Goal: Information Seeking & Learning: Check status

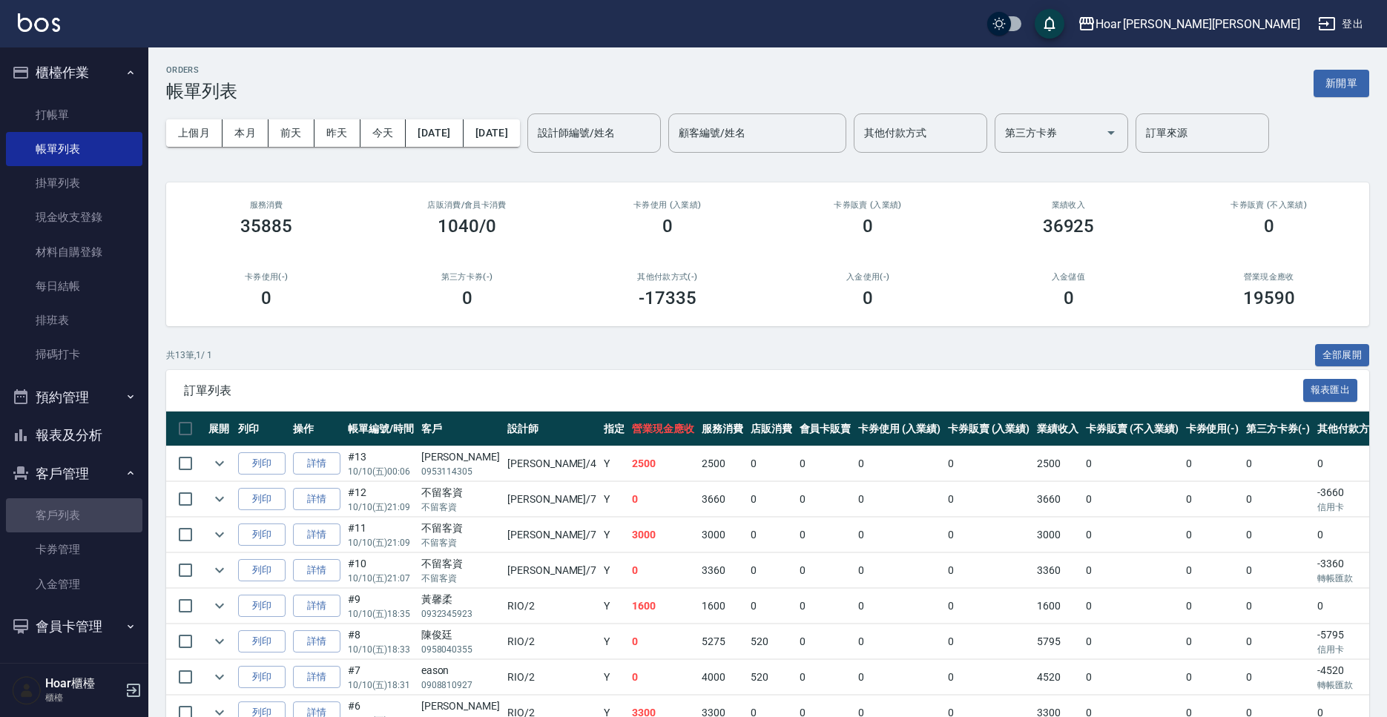
drag, startPoint x: 54, startPoint y: 511, endPoint x: 121, endPoint y: 427, distance: 107.7
click at [56, 513] on link "客戶列表" at bounding box center [74, 515] width 136 height 34
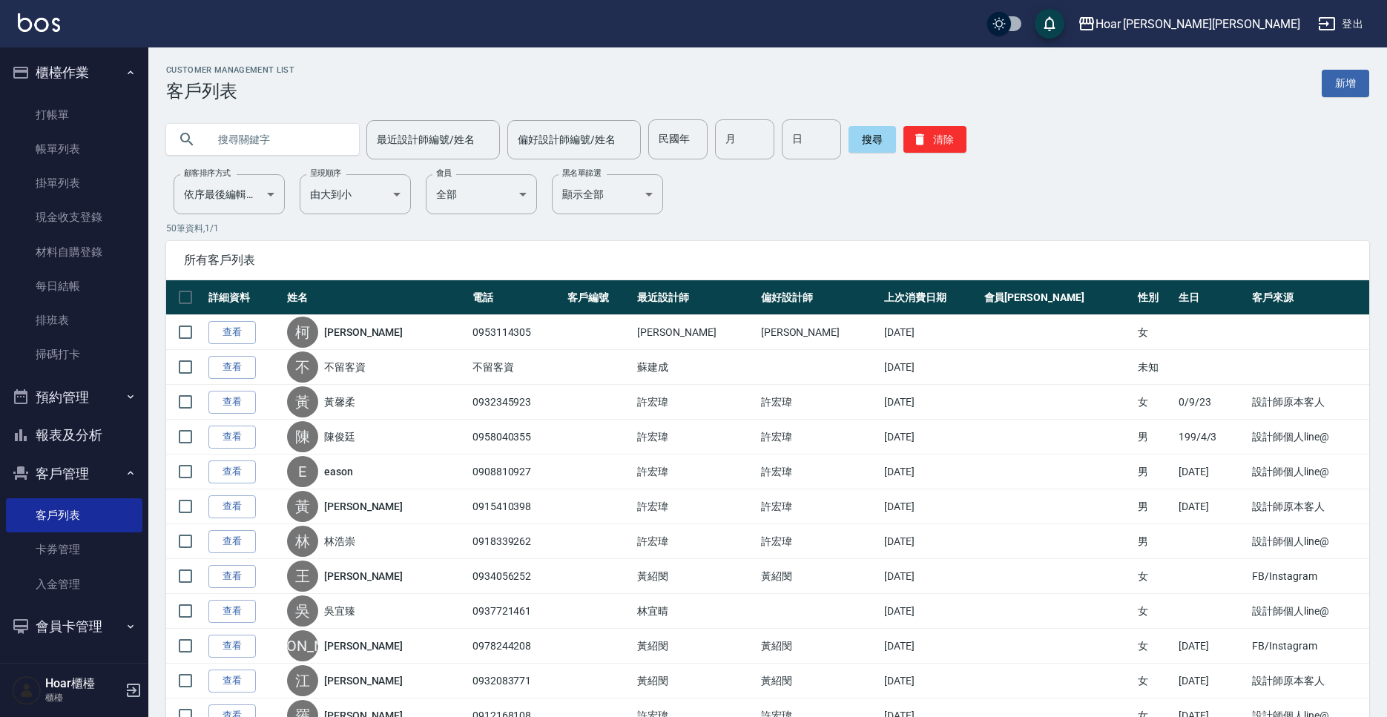
click at [293, 148] on input "text" at bounding box center [277, 139] width 139 height 40
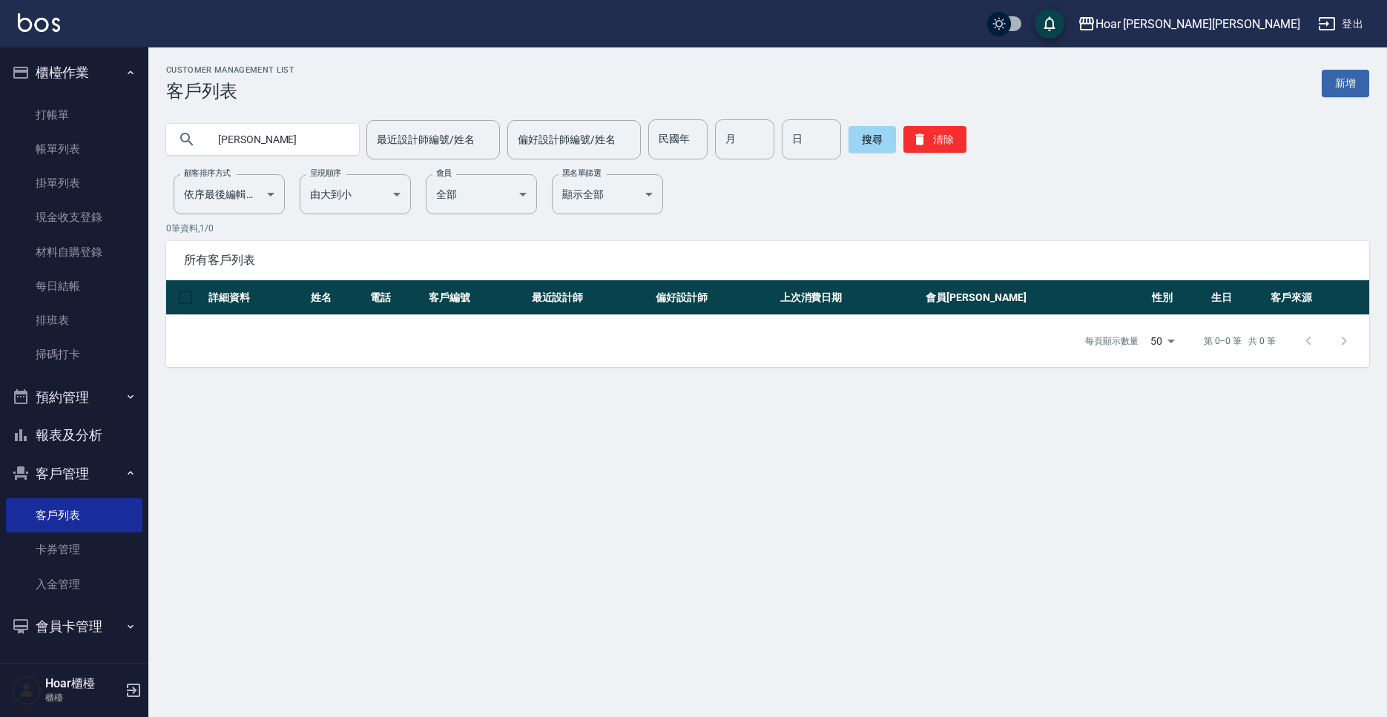
type input "[PERSON_NAME]"
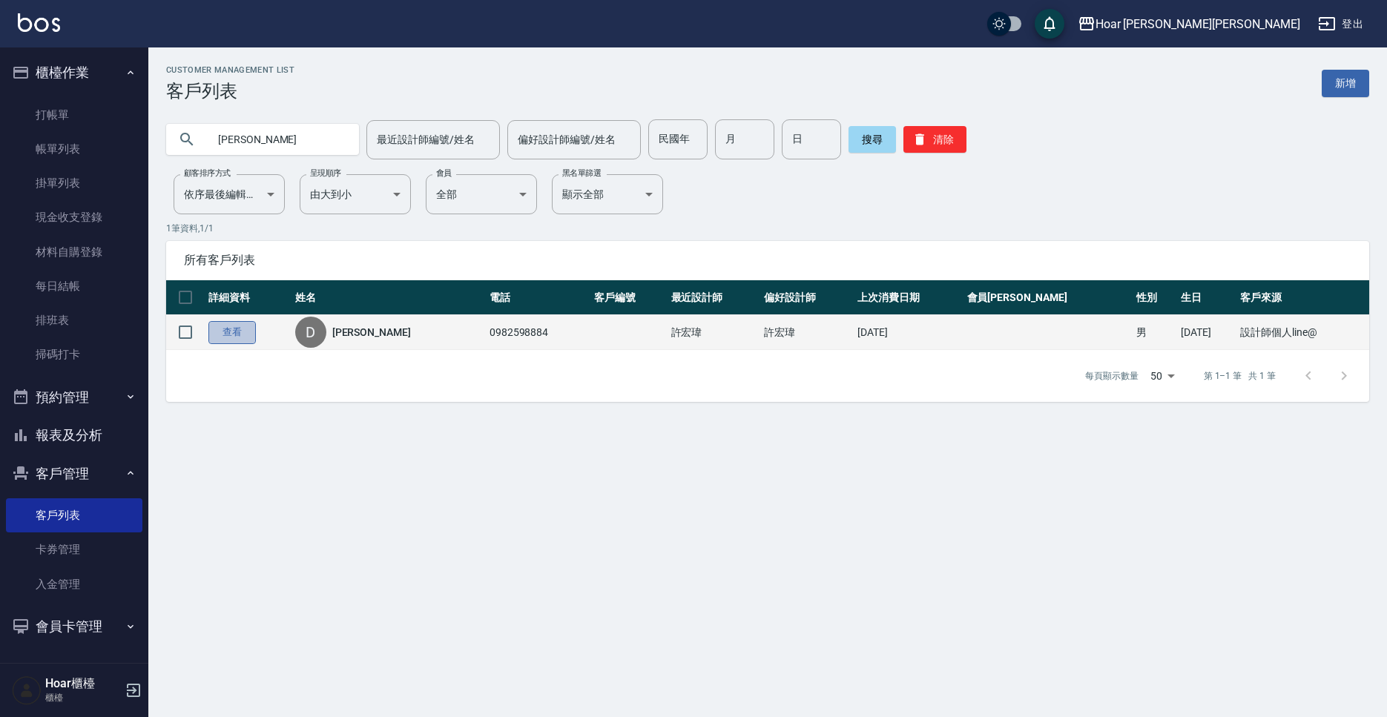
click at [226, 339] on link "查看" at bounding box center [231, 332] width 47 height 23
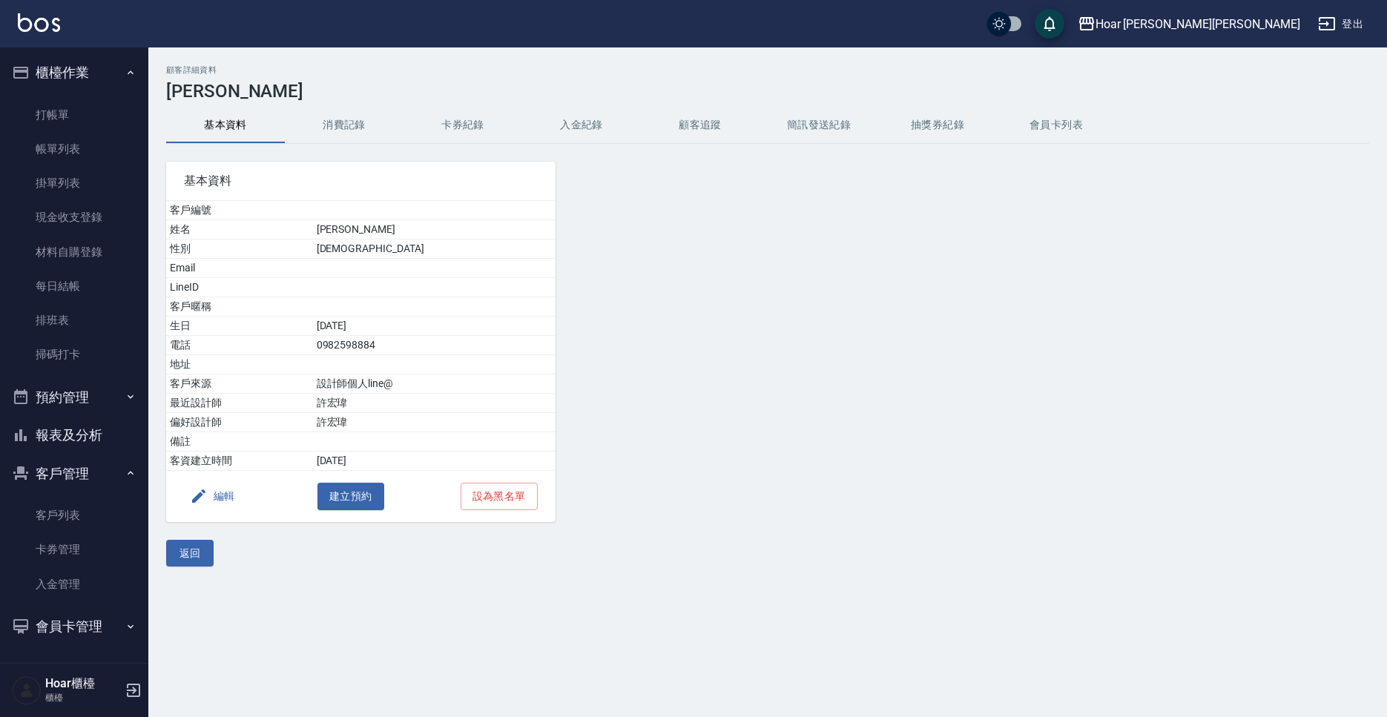
click at [325, 123] on button "消費記錄" at bounding box center [344, 126] width 119 height 36
